Goal: Find specific page/section: Find specific page/section

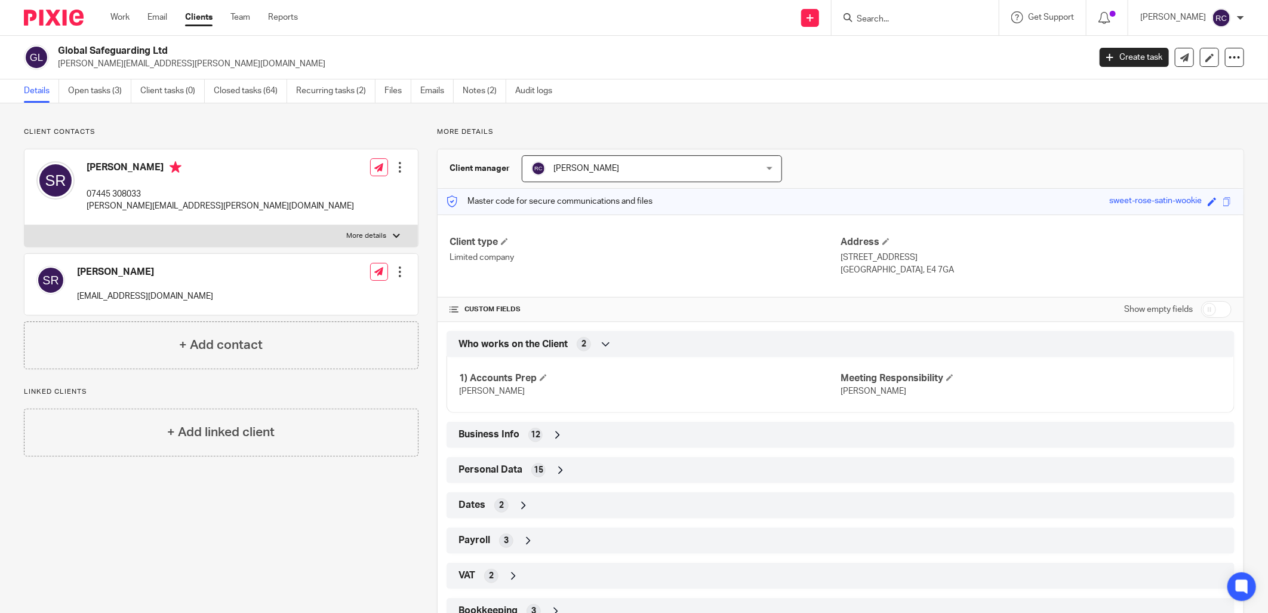
click at [880, 16] on input "Search" at bounding box center [909, 19] width 107 height 11
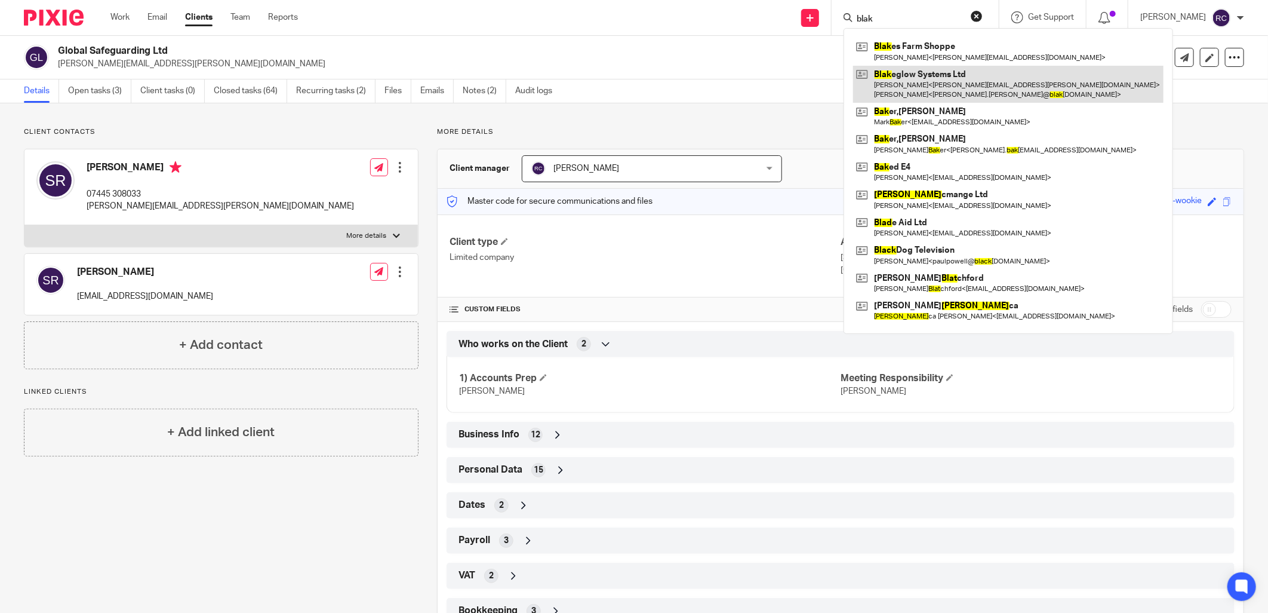
type input "blak"
click at [941, 76] on link at bounding box center [1008, 84] width 311 height 37
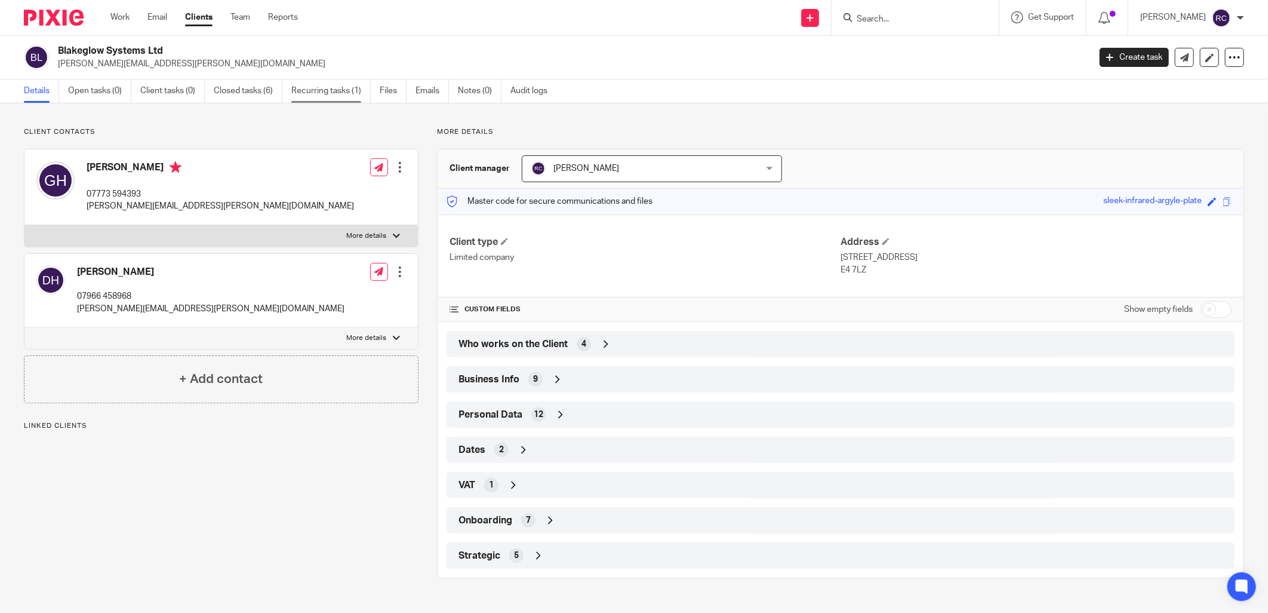
click at [314, 88] on link "Recurring tasks (1)" at bounding box center [330, 90] width 79 height 23
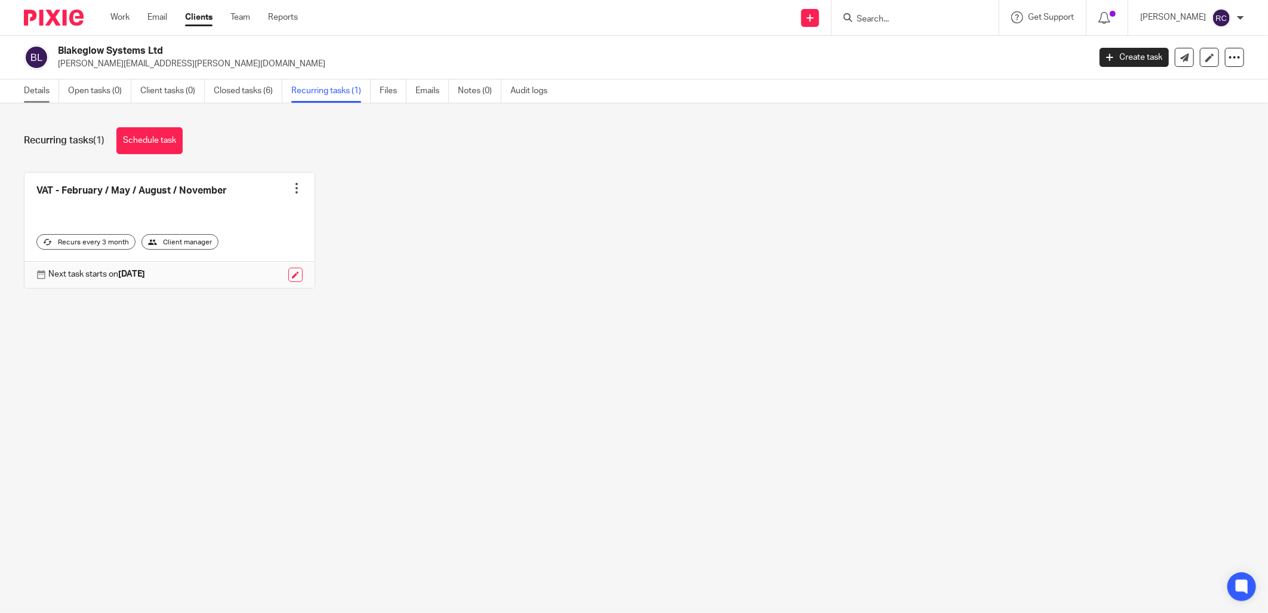
click at [26, 91] on link "Details" at bounding box center [41, 90] width 35 height 23
